Goal: Transaction & Acquisition: Obtain resource

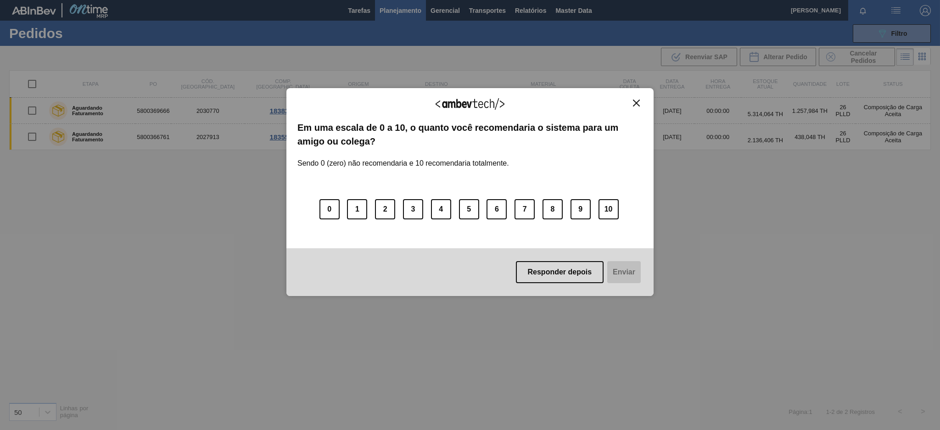
click at [631, 103] on button "Close" at bounding box center [636, 103] width 12 height 8
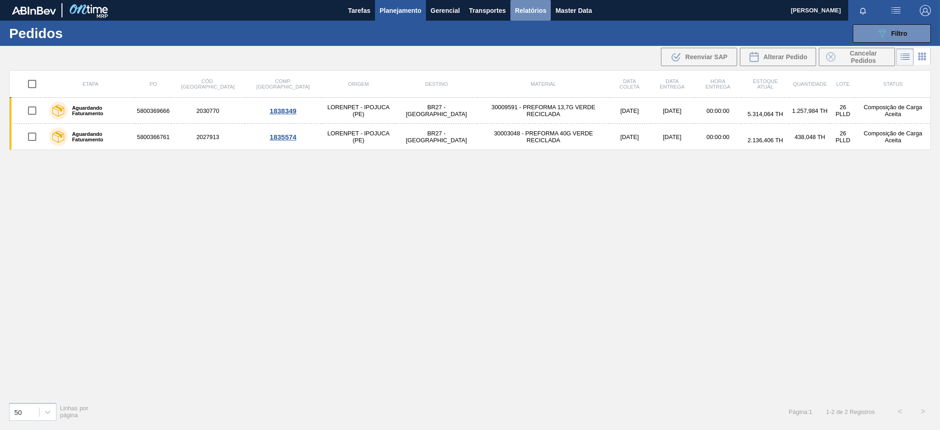
click at [530, 8] on span "Relatórios" at bounding box center [530, 10] width 31 height 11
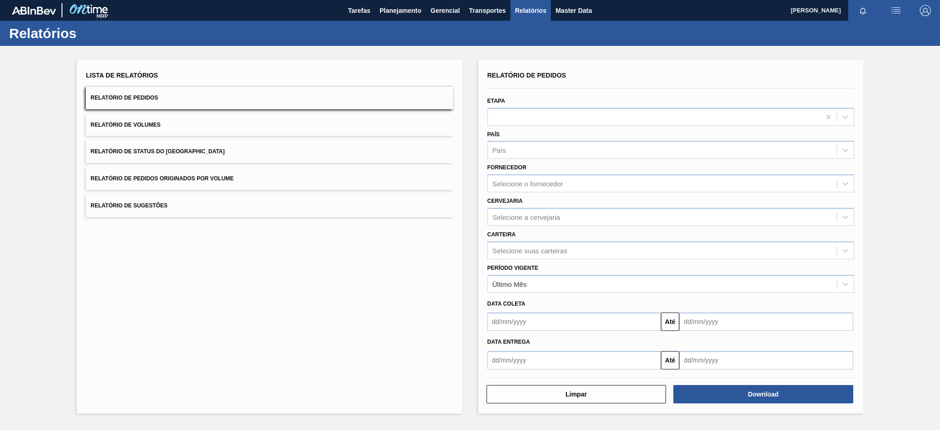
click at [332, 187] on button "Relatório de Pedidos Originados por Volume" at bounding box center [269, 179] width 367 height 22
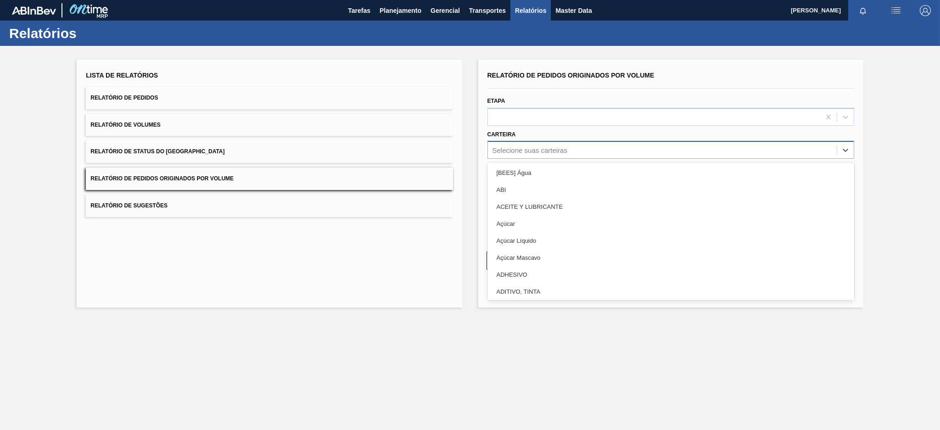
click at [583, 146] on div "Selecione suas carteiras" at bounding box center [662, 150] width 349 height 13
type input "pre"
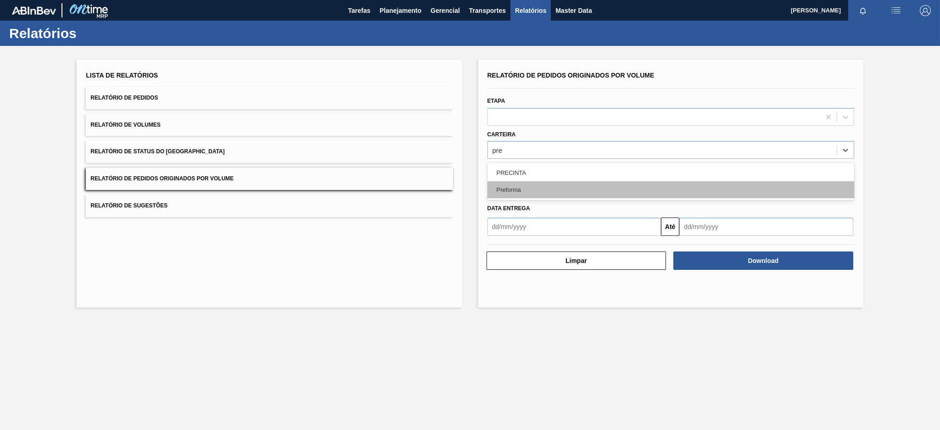
click at [525, 193] on div "Preforma" at bounding box center [670, 189] width 367 height 17
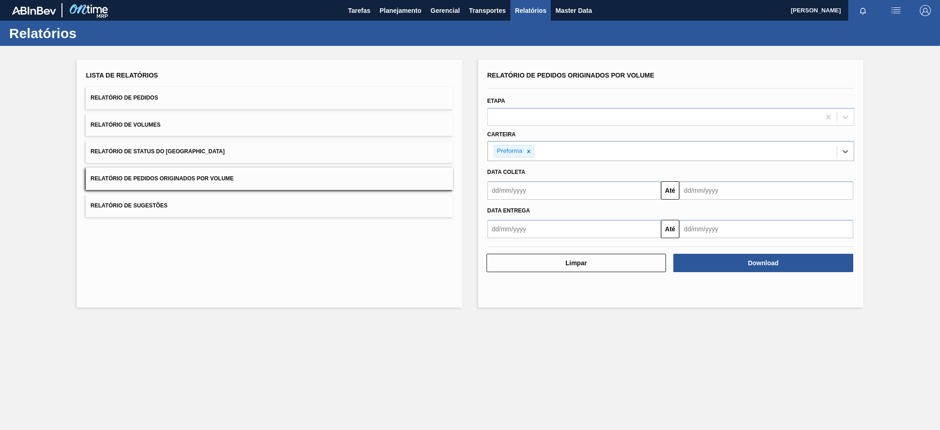
click at [525, 191] on input "text" at bounding box center [574, 190] width 174 height 18
click at [496, 216] on div "dom seg ter qua qui sex sab" at bounding box center [543, 223] width 110 height 15
click at [497, 210] on button "Previous Month" at bounding box center [496, 212] width 6 height 6
click at [499, 272] on div "10" at bounding box center [498, 272] width 12 height 12
type input "[DATE]"
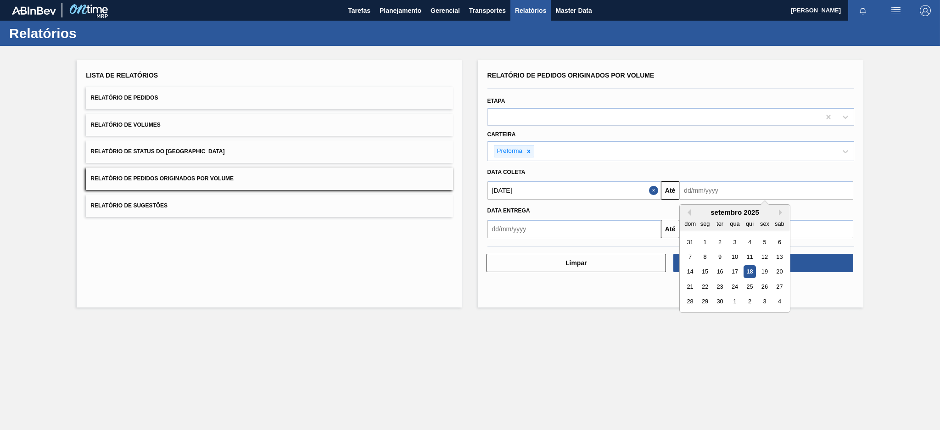
click at [765, 187] on input "text" at bounding box center [766, 190] width 174 height 18
click at [751, 272] on div "18" at bounding box center [750, 272] width 12 height 12
type input "[DATE]"
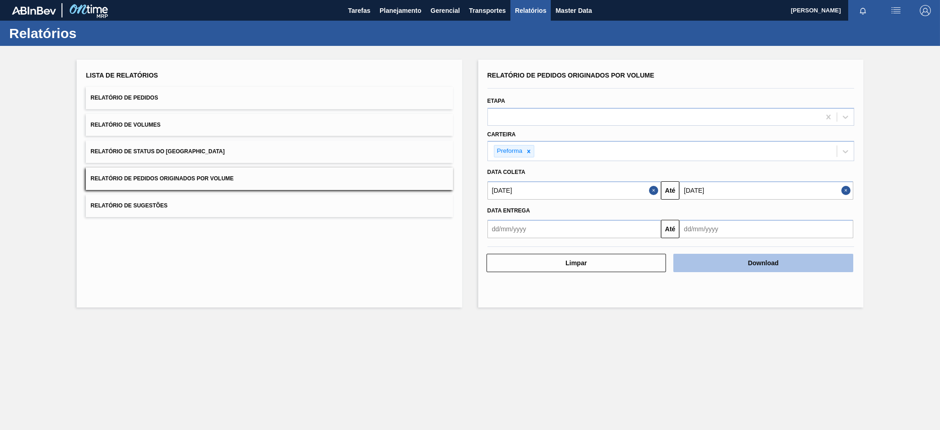
click at [758, 261] on button "Download" at bounding box center [763, 263] width 180 height 18
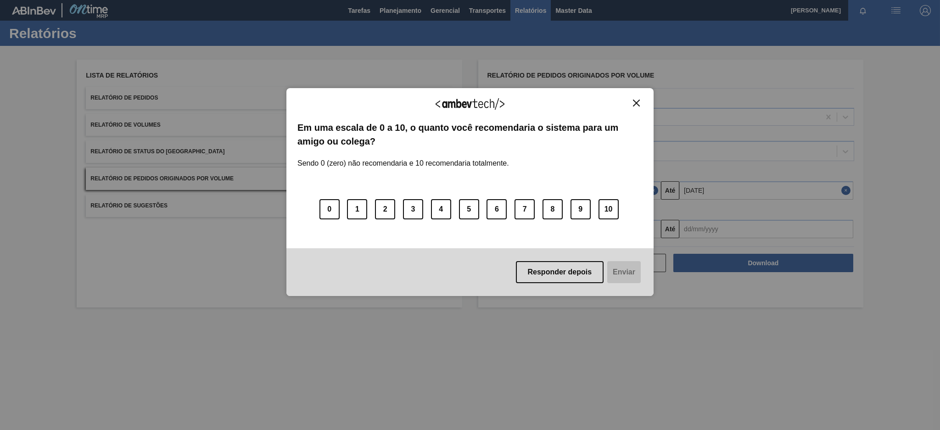
click at [633, 103] on img "Close" at bounding box center [636, 103] width 7 height 7
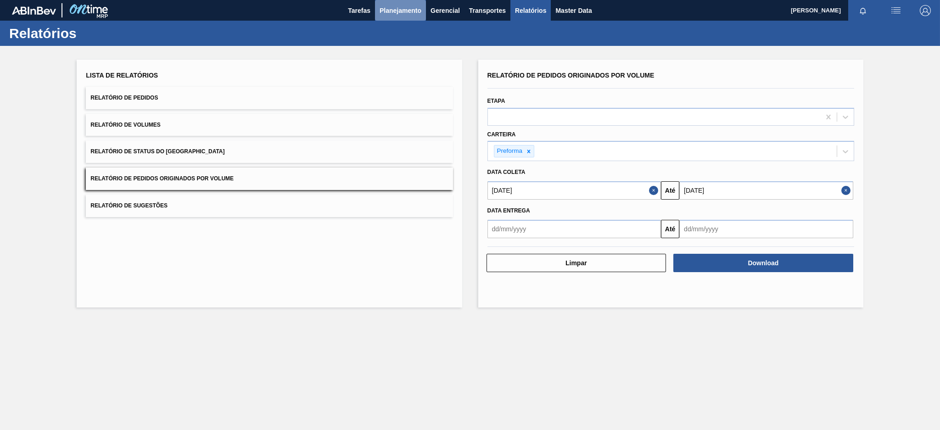
click at [395, 11] on span "Planejamento" at bounding box center [401, 10] width 42 height 11
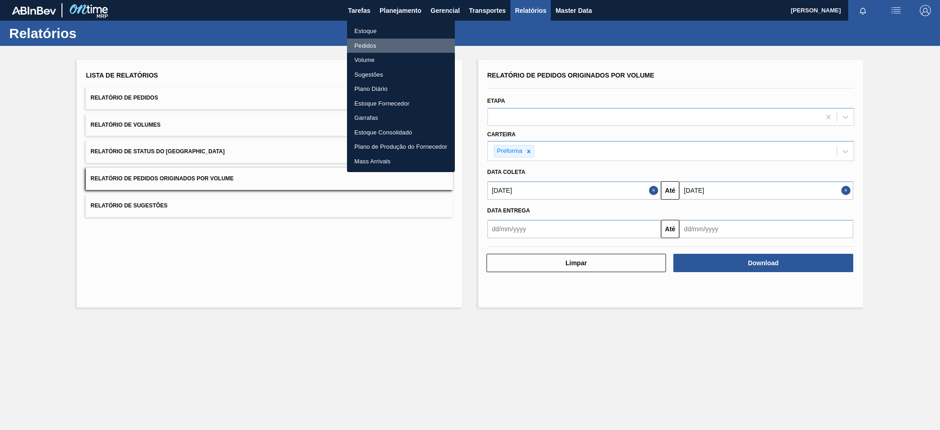
click at [376, 49] on li "Pedidos" at bounding box center [401, 46] width 108 height 15
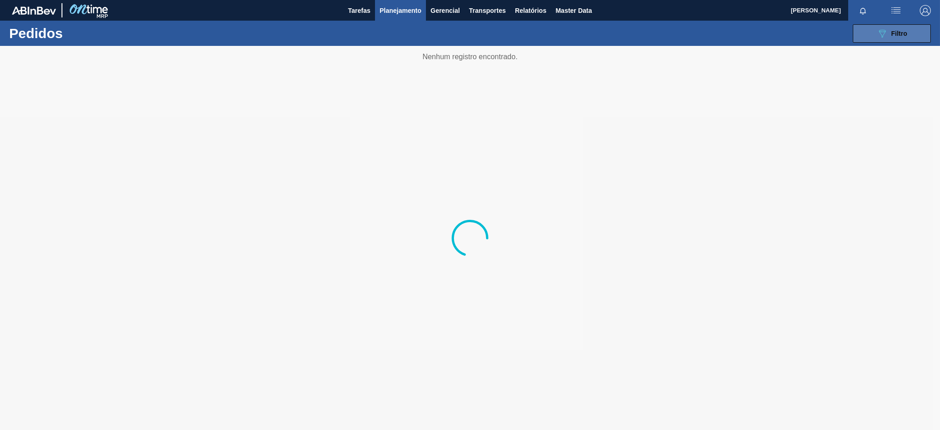
click at [893, 39] on button "089F7B8B-B2A5-4AFE-B5C0-19BA573D28AC Filtro" at bounding box center [892, 33] width 78 height 18
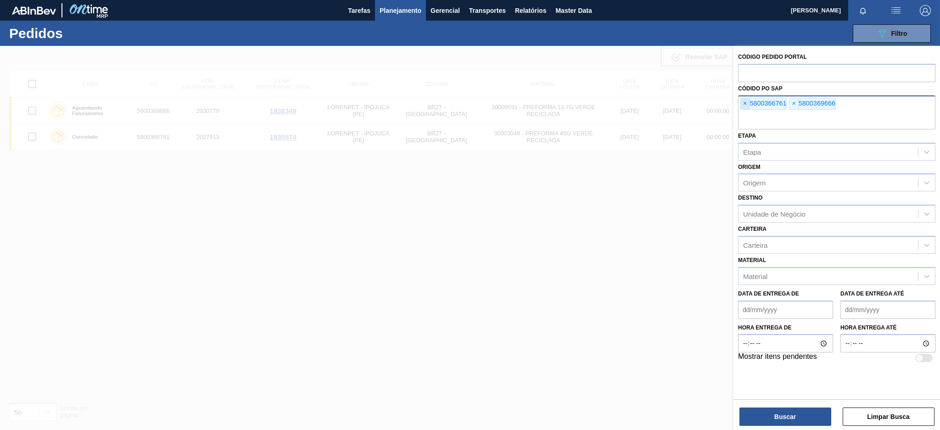
click at [743, 98] on span "×" at bounding box center [745, 103] width 9 height 11
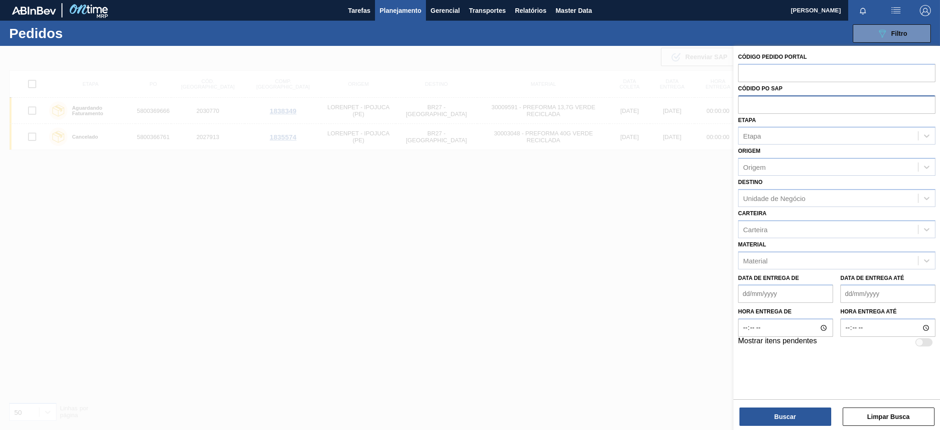
paste input "5800331968"
type input "5800331968"
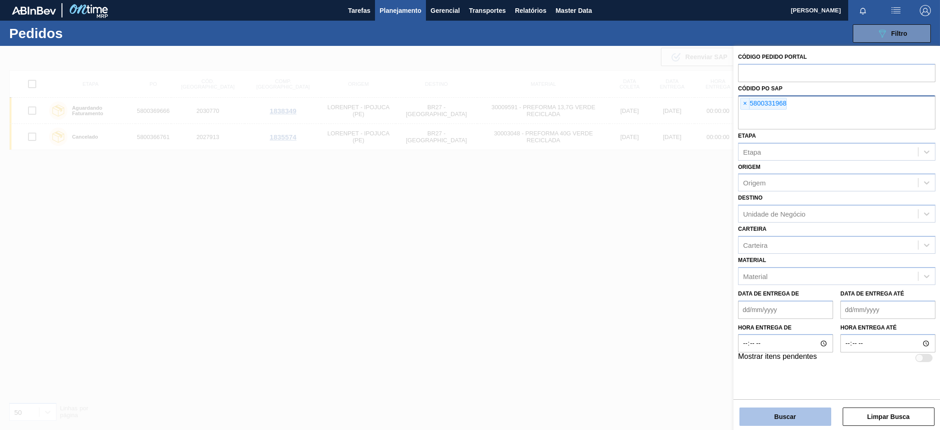
click at [790, 417] on button "Buscar" at bounding box center [786, 417] width 92 height 18
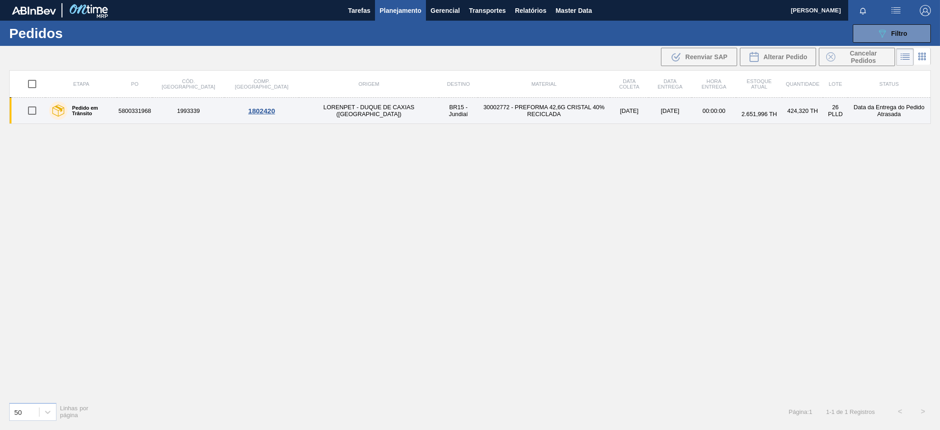
click at [129, 110] on td "5800331968" at bounding box center [134, 111] width 35 height 26
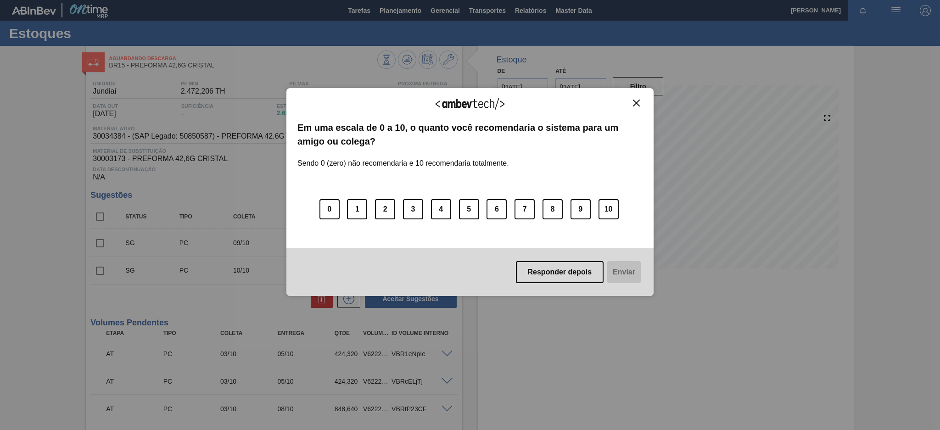
click at [638, 103] on img "Close" at bounding box center [636, 103] width 7 height 7
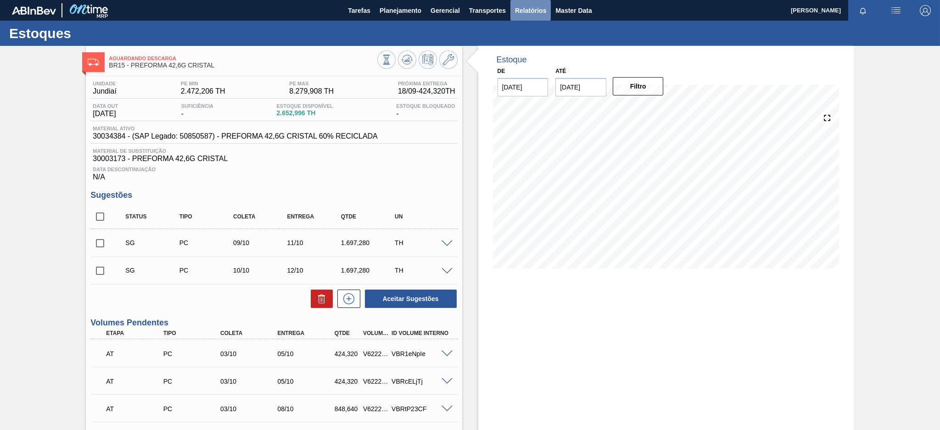
click at [532, 11] on span "Relatórios" at bounding box center [530, 10] width 31 height 11
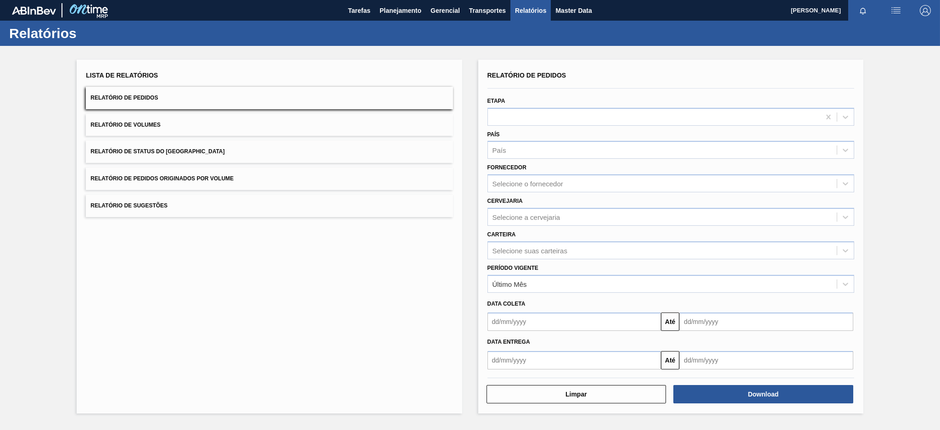
click at [325, 184] on button "Relatório de Pedidos Originados por Volume" at bounding box center [269, 179] width 367 height 22
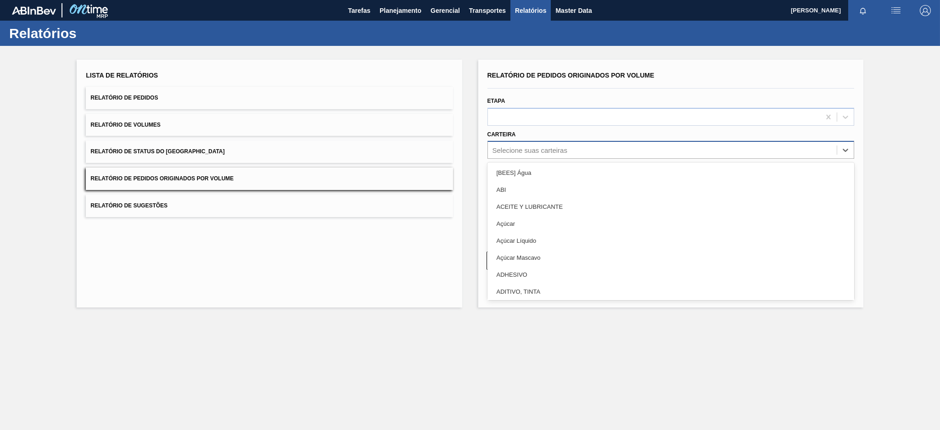
click at [530, 151] on div "Selecione suas carteiras" at bounding box center [530, 150] width 75 height 8
type input "aç"
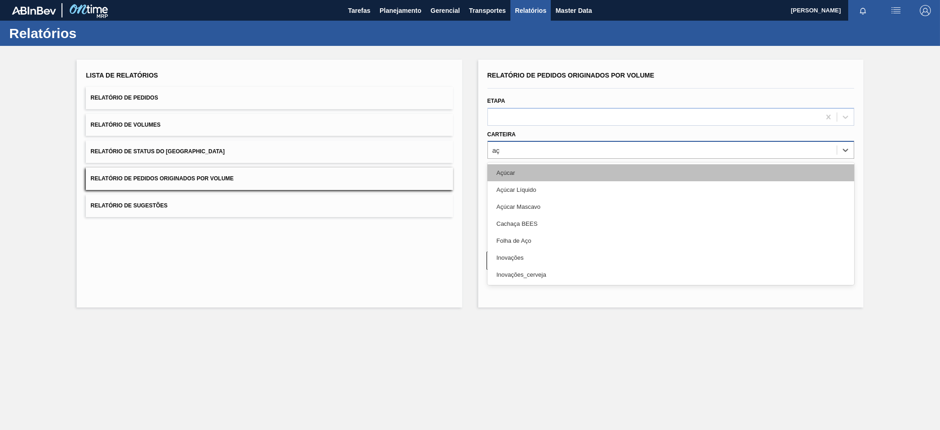
click at [523, 173] on div "Açúcar" at bounding box center [670, 172] width 367 height 17
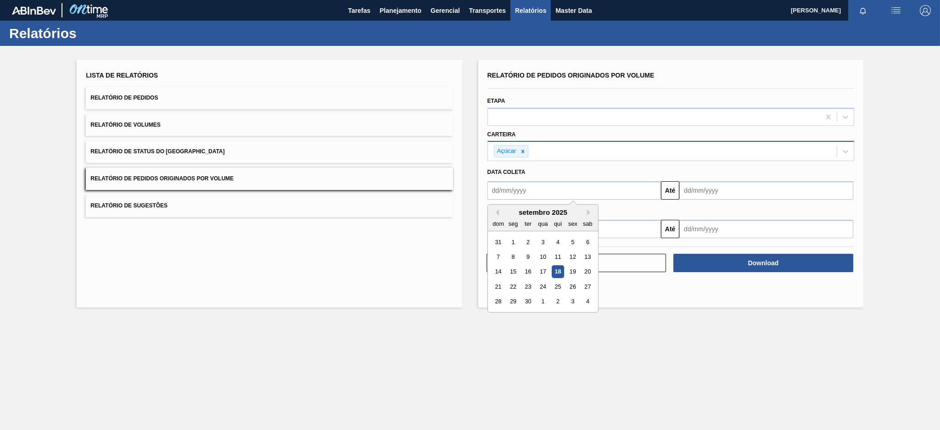
click at [511, 191] on input "text" at bounding box center [574, 190] width 174 height 18
click at [497, 214] on button "Previous Month" at bounding box center [496, 212] width 6 height 6
click at [500, 269] on div "10" at bounding box center [498, 272] width 12 height 12
type input "[DATE]"
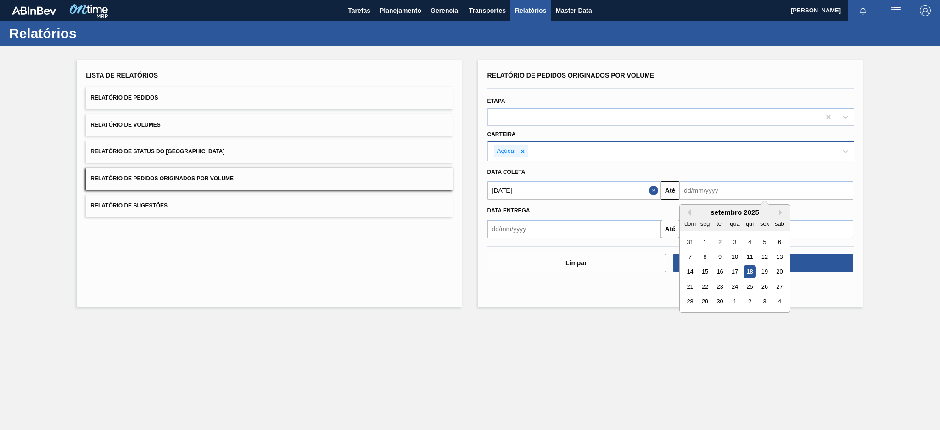
click at [742, 186] on input "text" at bounding box center [766, 190] width 174 height 18
click at [749, 276] on div "18" at bounding box center [750, 272] width 12 height 12
type input "[DATE]"
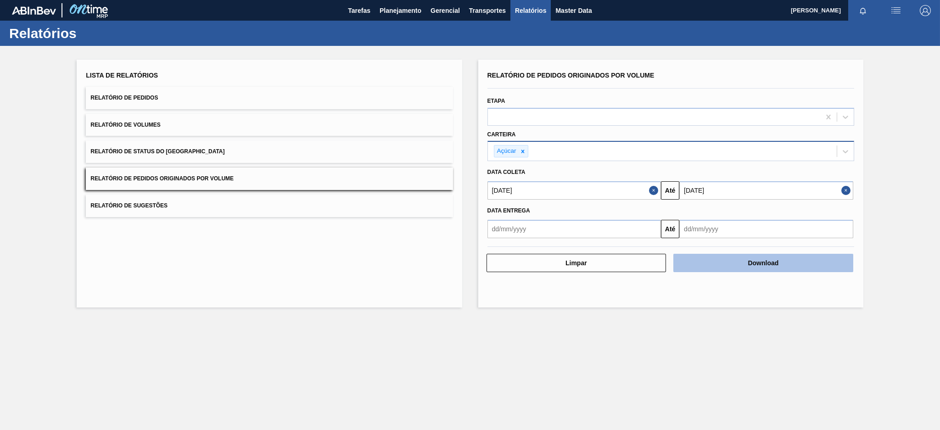
click at [777, 260] on button "Download" at bounding box center [763, 263] width 180 height 18
click at [728, 267] on button "Download" at bounding box center [763, 263] width 180 height 18
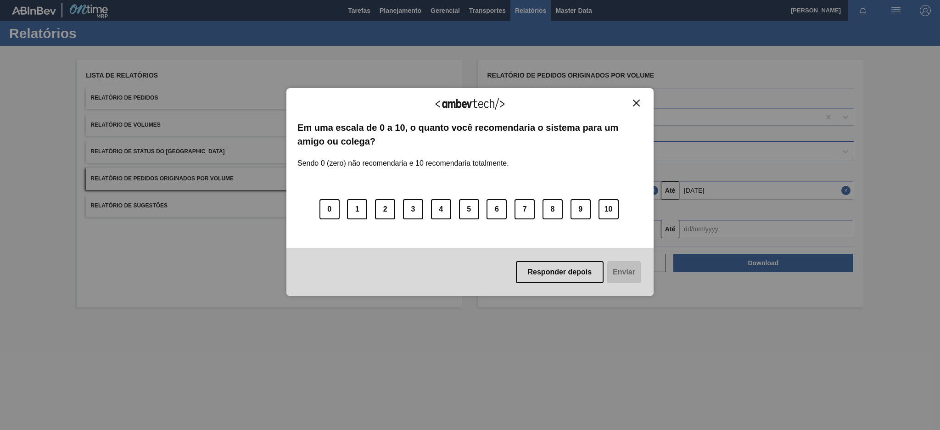
click at [632, 101] on button "Close" at bounding box center [636, 103] width 12 height 8
click at [632, 99] on button "Close" at bounding box center [636, 103] width 12 height 8
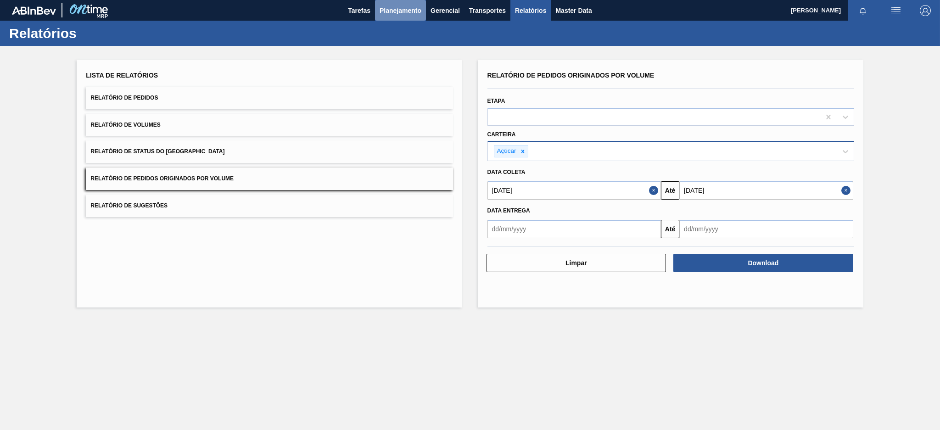
click at [396, 15] on span "Planejamento" at bounding box center [401, 10] width 42 height 11
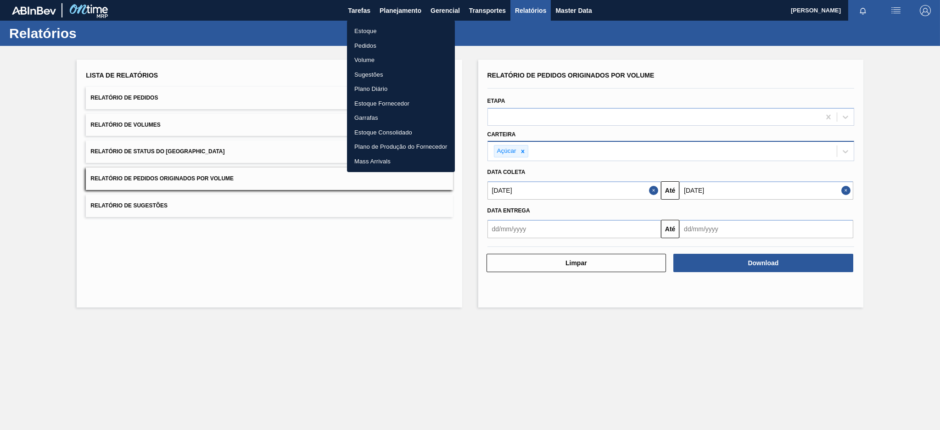
click at [375, 47] on li "Pedidos" at bounding box center [401, 46] width 108 height 15
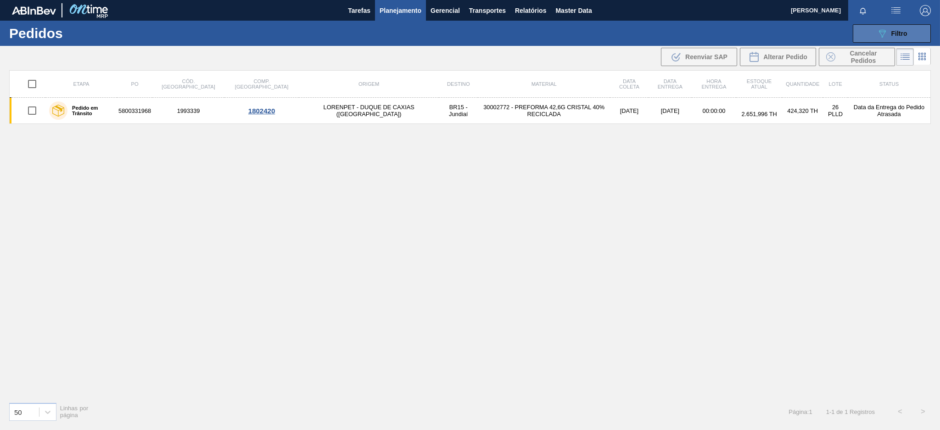
click at [901, 34] on span "Filtro" at bounding box center [899, 33] width 16 height 7
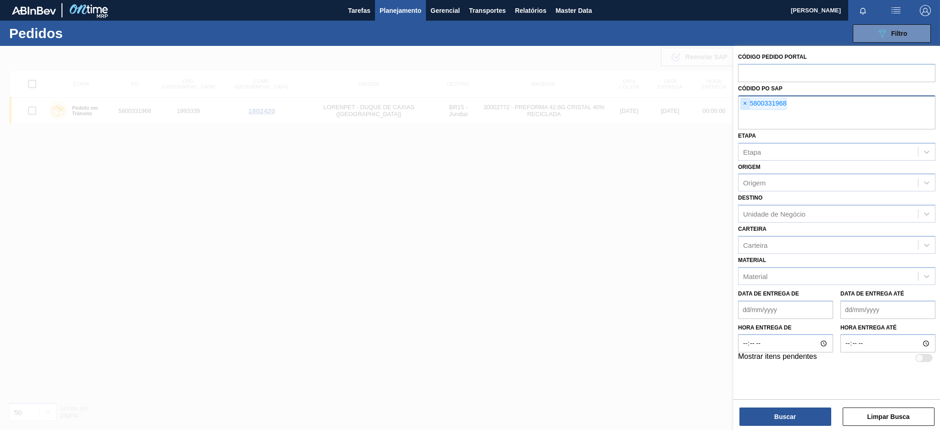
click at [745, 106] on span "×" at bounding box center [745, 103] width 9 height 11
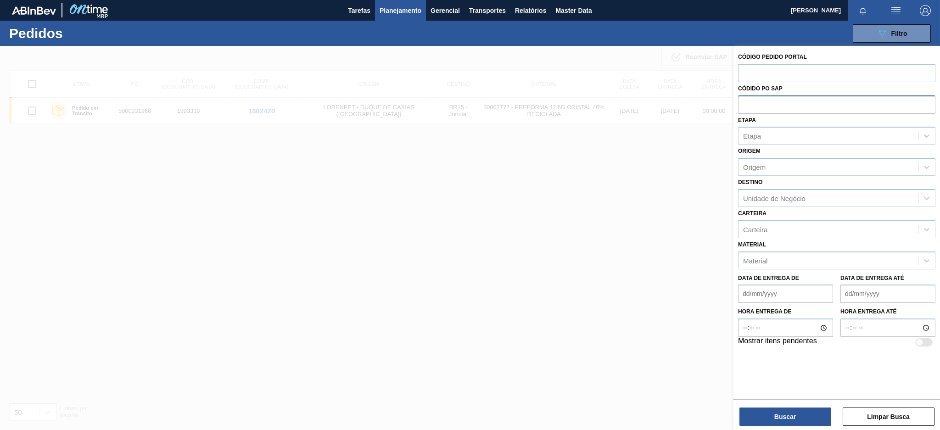
paste input "5800367452"
type input "5800367452"
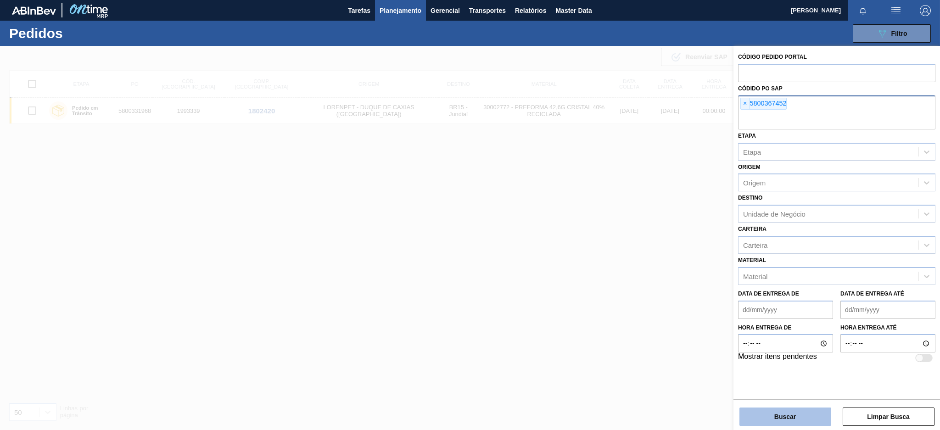
click at [767, 423] on button "Buscar" at bounding box center [786, 417] width 92 height 18
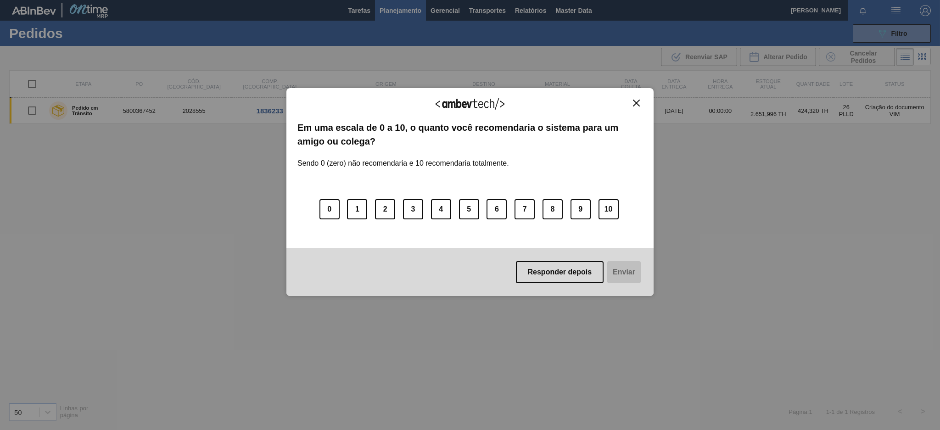
click at [636, 100] on img "Close" at bounding box center [636, 103] width 7 height 7
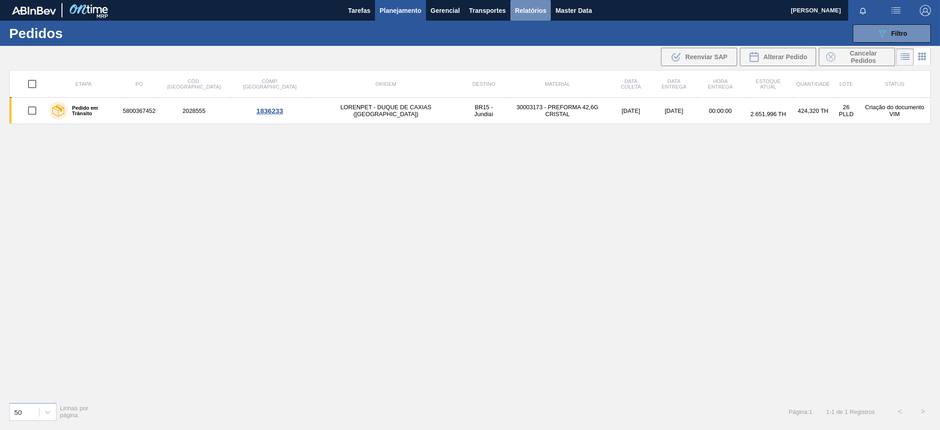
click at [545, 14] on span "Relatórios" at bounding box center [530, 10] width 31 height 11
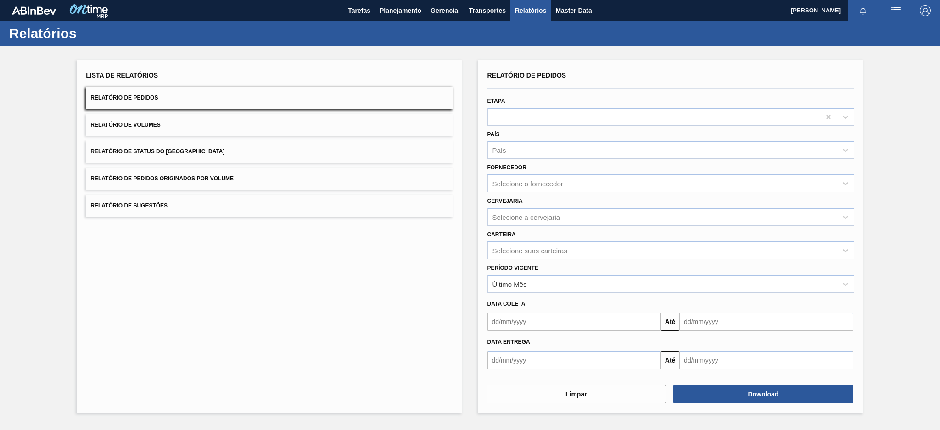
click at [299, 173] on button "Relatório de Pedidos Originados por Volume" at bounding box center [269, 179] width 367 height 22
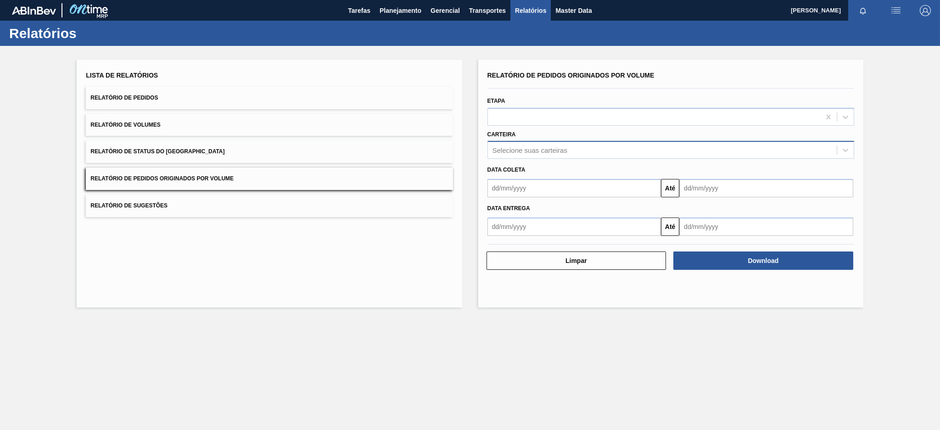
click at [532, 149] on div "Selecione suas carteiras" at bounding box center [530, 150] width 75 height 8
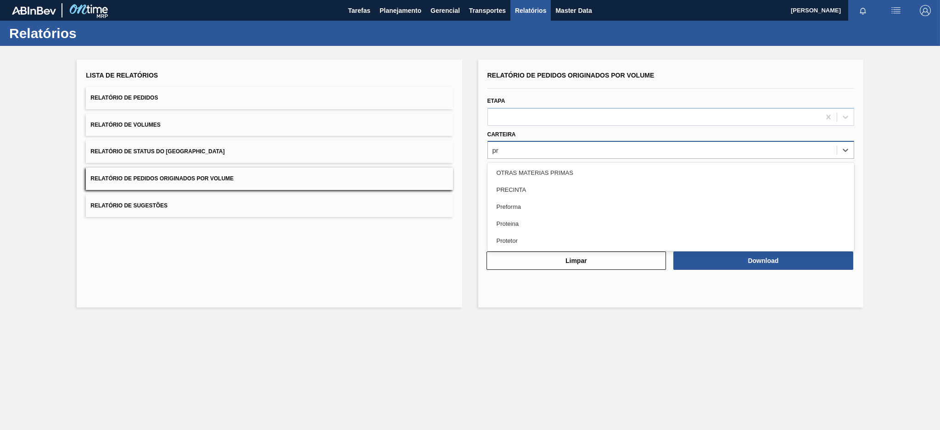
type input "pre"
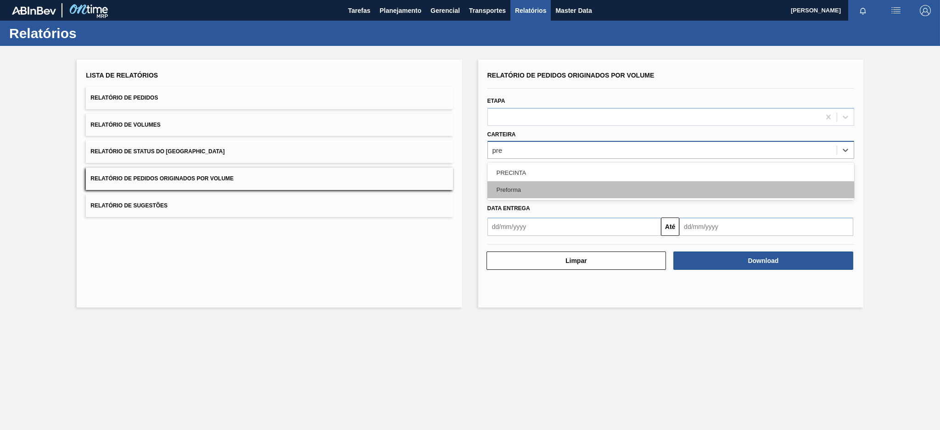
click at [503, 190] on div "Preforma" at bounding box center [670, 189] width 367 height 17
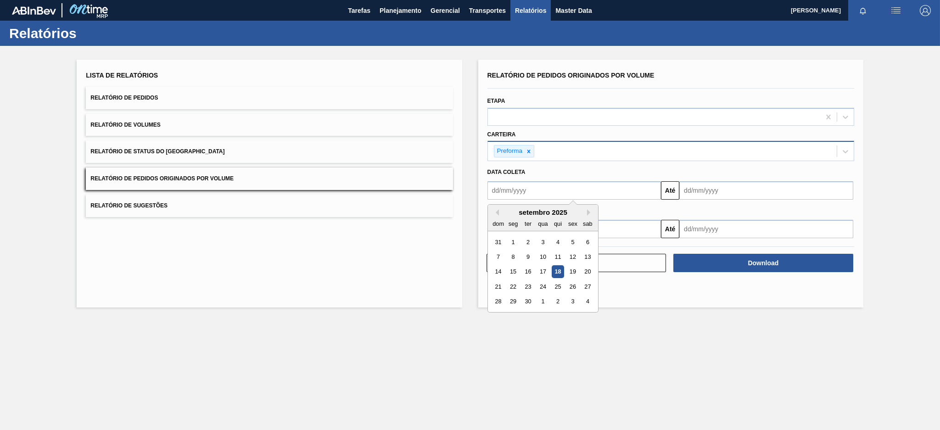
click at [503, 190] on input "text" at bounding box center [574, 190] width 174 height 18
click at [496, 208] on div "setembro 2025" at bounding box center [543, 212] width 110 height 8
click at [497, 212] on button "Previous Month" at bounding box center [496, 212] width 6 height 6
click at [495, 274] on div "10" at bounding box center [498, 272] width 12 height 12
type input "[DATE]"
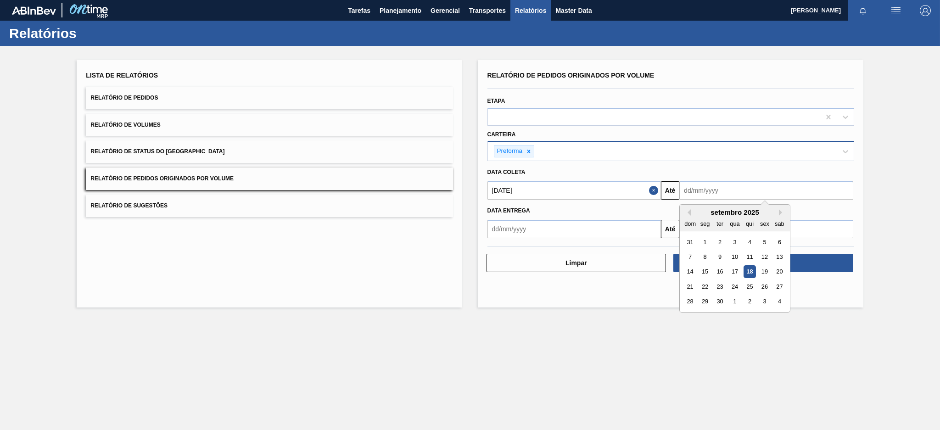
click at [751, 191] on input "text" at bounding box center [766, 190] width 174 height 18
click at [752, 277] on div "18" at bounding box center [750, 272] width 12 height 12
type input "[DATE]"
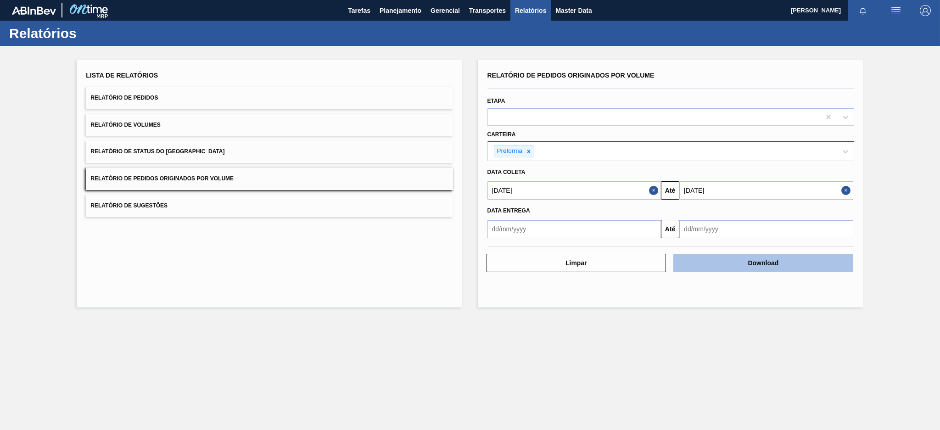
click at [743, 256] on button "Download" at bounding box center [763, 263] width 180 height 18
